Goal: Navigation & Orientation: Find specific page/section

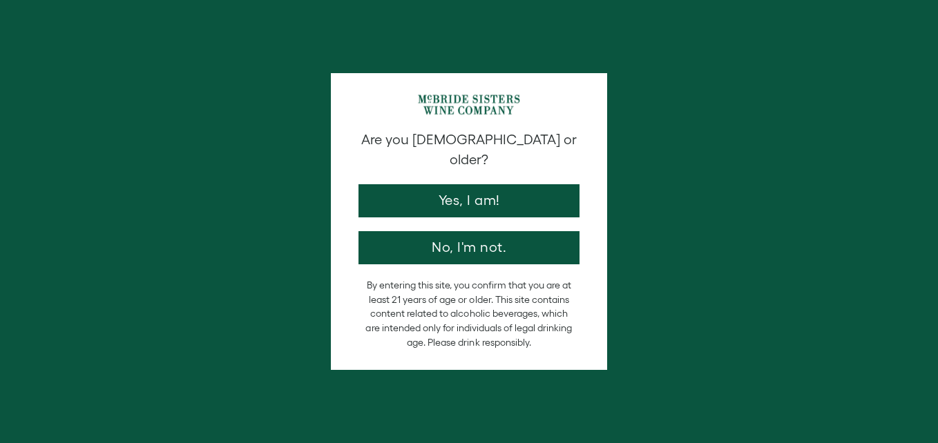
click at [471, 106] on div "Are you 21 years old or older? Yes, I am! No, I'm not. By entering this site, y…" at bounding box center [469, 221] width 276 height 297
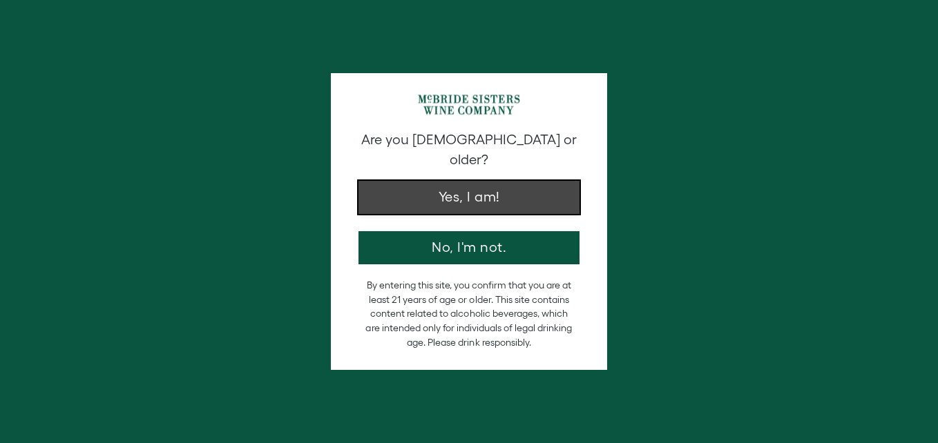
click at [476, 186] on button "Yes, I am!" at bounding box center [468, 197] width 221 height 33
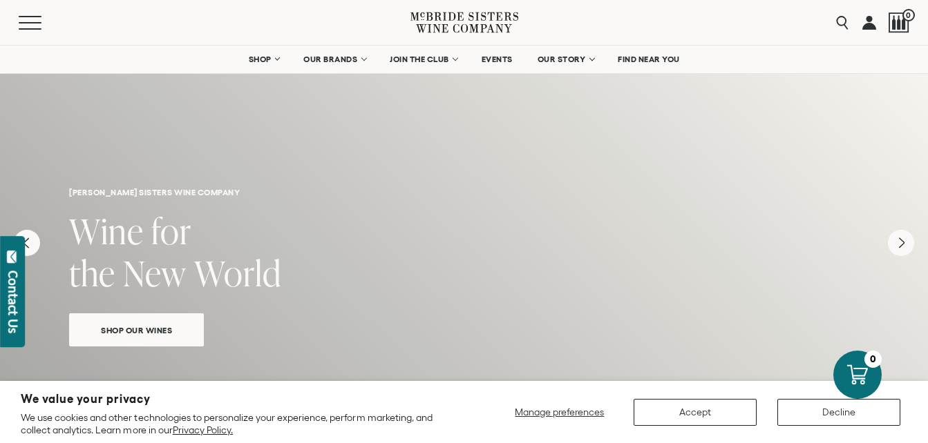
click at [870, 23] on link at bounding box center [869, 22] width 14 height 45
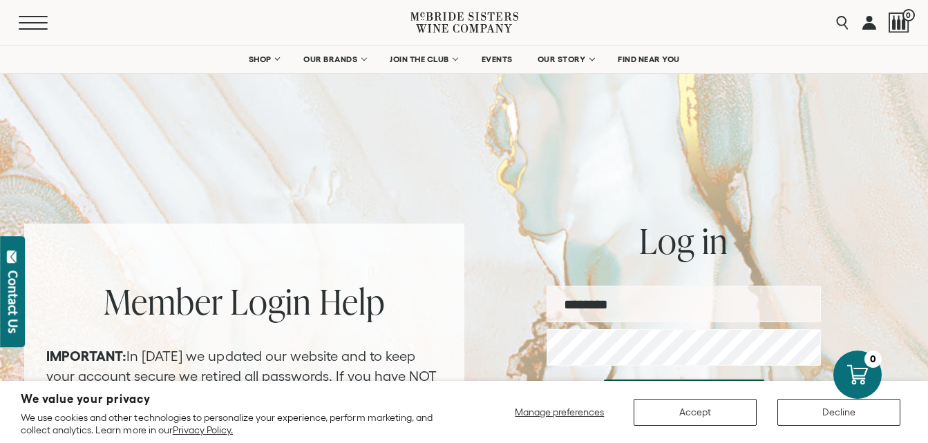
click at [32, 28] on span "Mobile Menu Trigger" at bounding box center [33, 28] width 29 height 1
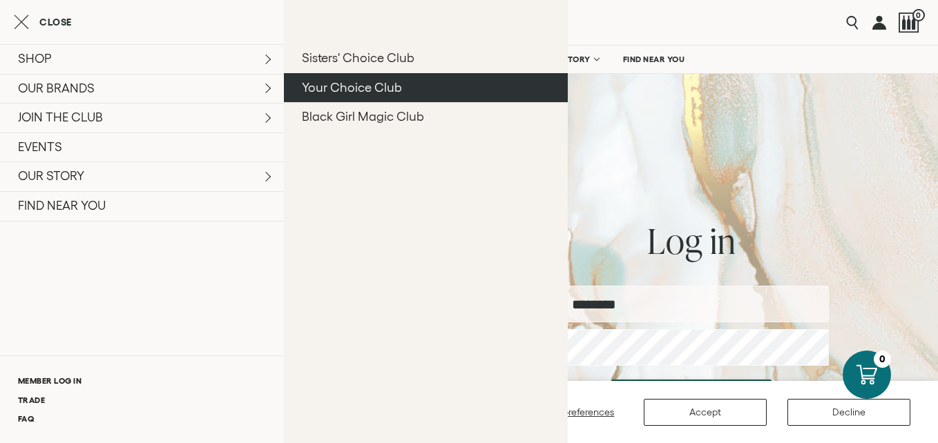
click at [324, 90] on link "Your Choice Club" at bounding box center [426, 88] width 284 height 30
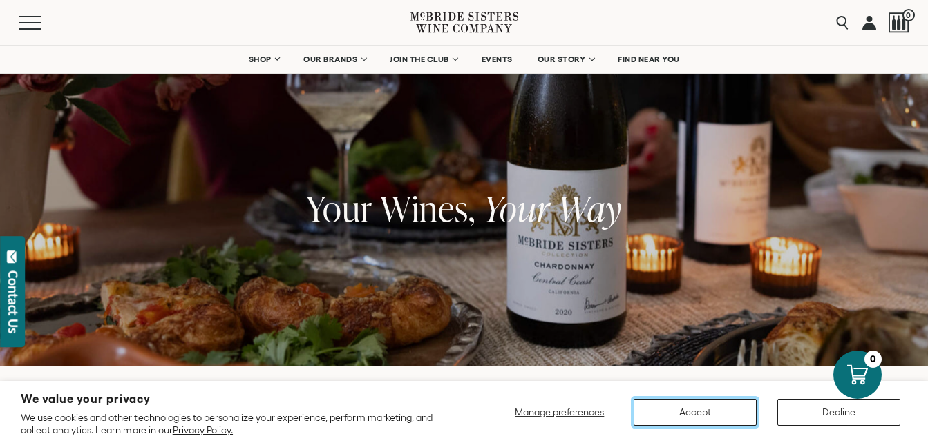
click at [688, 412] on button "Accept" at bounding box center [694, 412] width 123 height 27
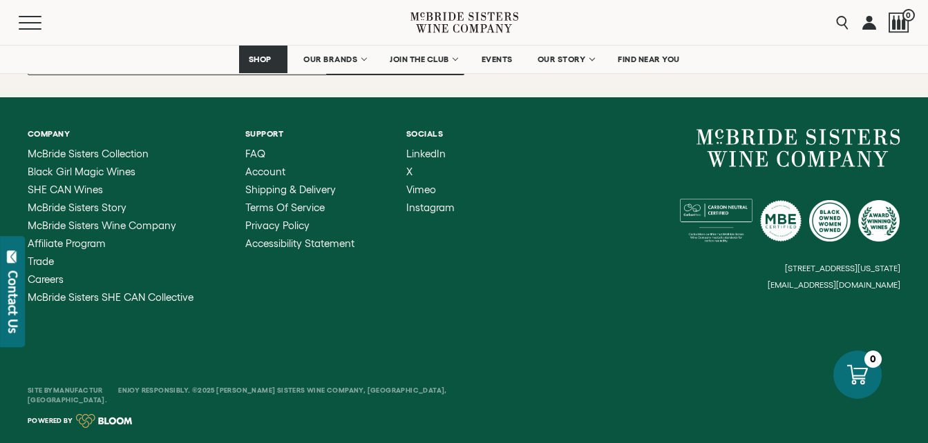
scroll to position [2260, 0]
click at [87, 249] on span "Affiliate Program" at bounding box center [67, 244] width 78 height 12
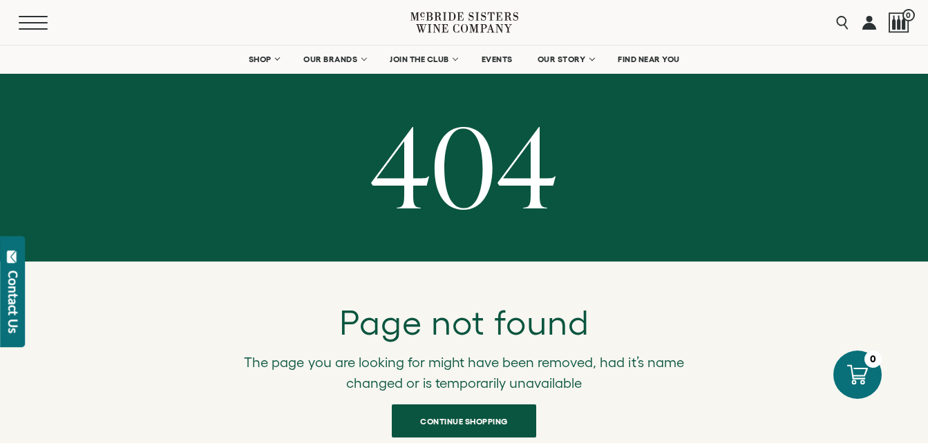
click at [33, 27] on button "Menu" at bounding box center [44, 23] width 50 height 14
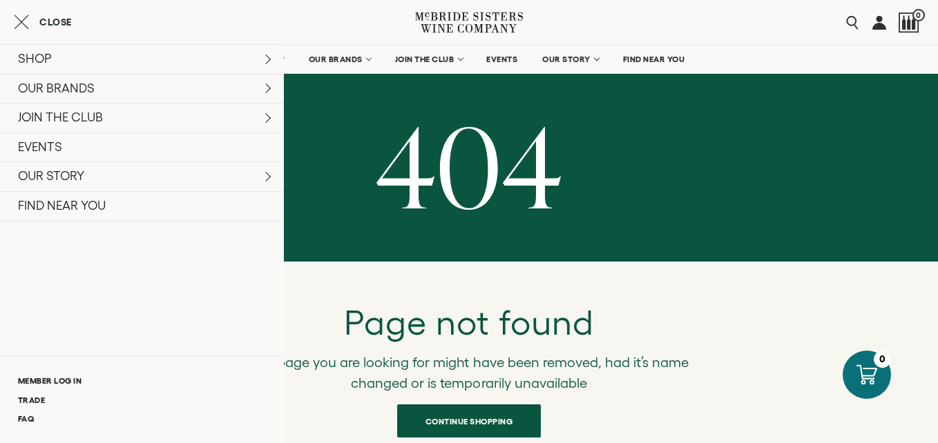
click at [287, 136] on h1 "404" at bounding box center [468, 165] width 917 height 111
click at [516, 145] on h1 "404" at bounding box center [468, 165] width 917 height 111
click at [17, 24] on icon "Close cart" at bounding box center [21, 22] width 15 height 17
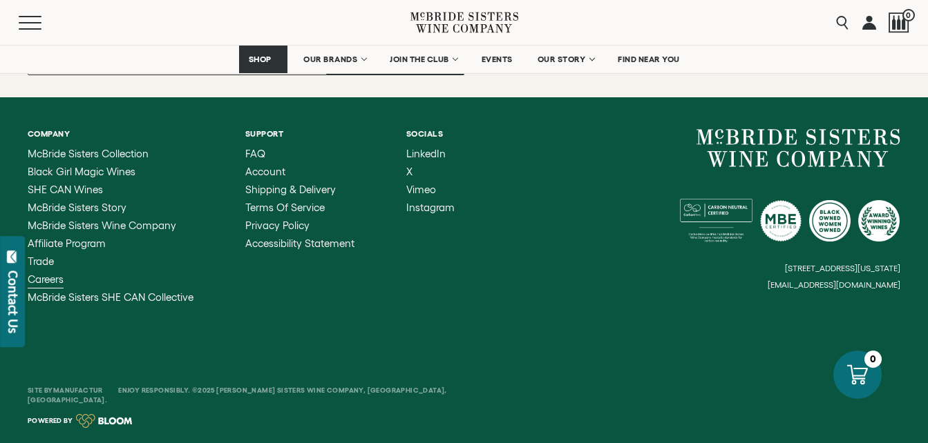
scroll to position [2133, 0]
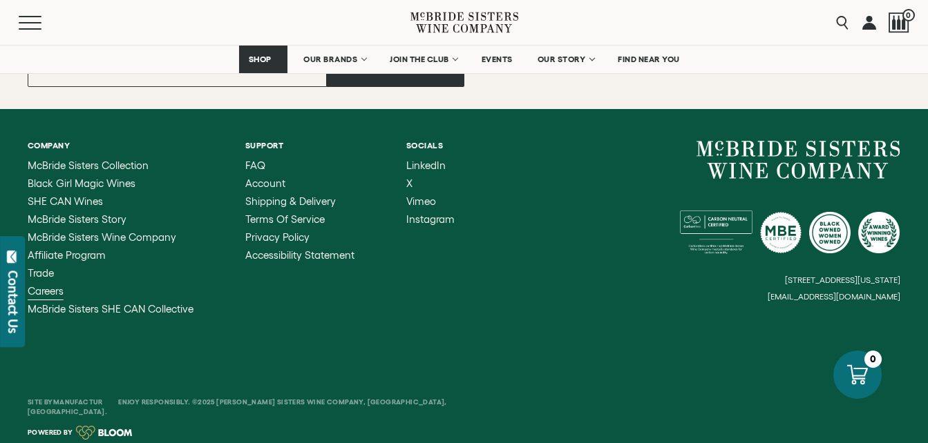
click at [60, 290] on span "Careers" at bounding box center [46, 291] width 36 height 12
